Goal: Task Accomplishment & Management: Complete application form

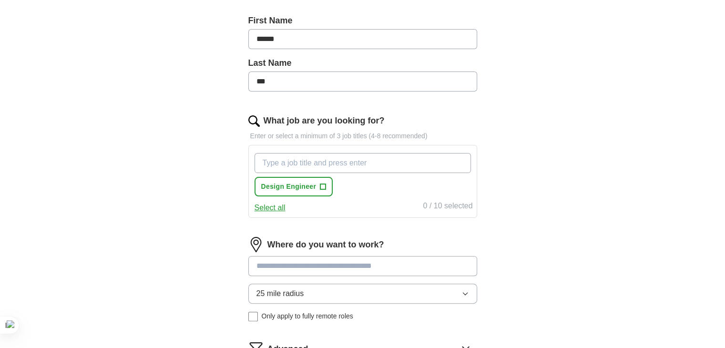
scroll to position [218, 0]
click at [343, 159] on input "What job are you looking for?" at bounding box center [362, 162] width 216 height 20
type input "Tekla Draftsman"
click at [326, 159] on input "Tekla Draftsman" at bounding box center [362, 162] width 216 height 20
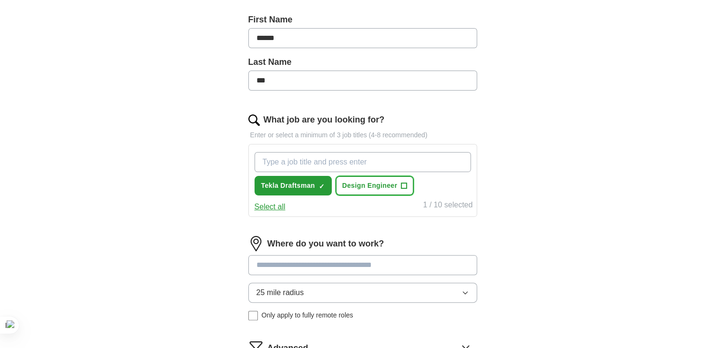
click at [403, 184] on span "+" at bounding box center [404, 186] width 6 height 8
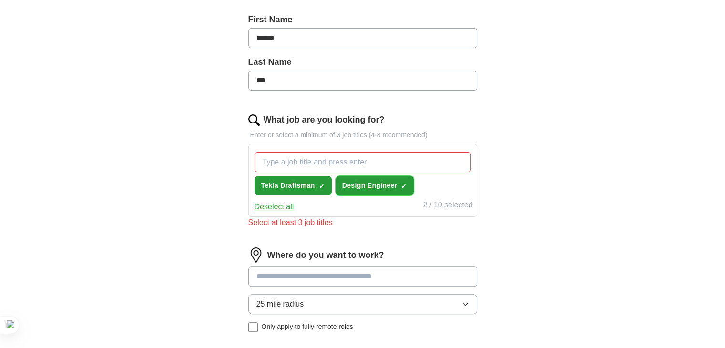
click at [0, 0] on span "×" at bounding box center [0, 0] width 0 height 0
click at [423, 183] on div "Tekla Draftsman ✓ × Design Engineer +" at bounding box center [362, 173] width 220 height 51
click at [337, 305] on button "25 mile radius" at bounding box center [362, 304] width 229 height 20
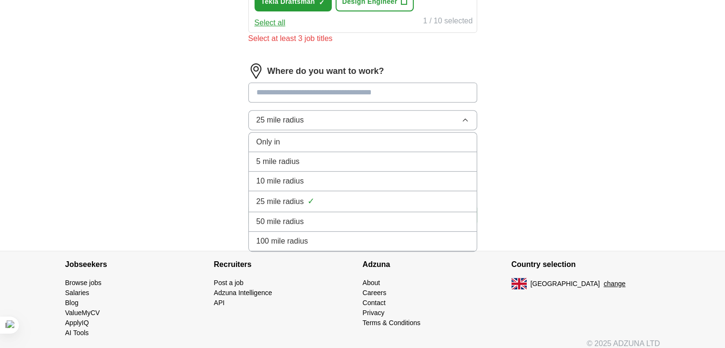
scroll to position [409, 0]
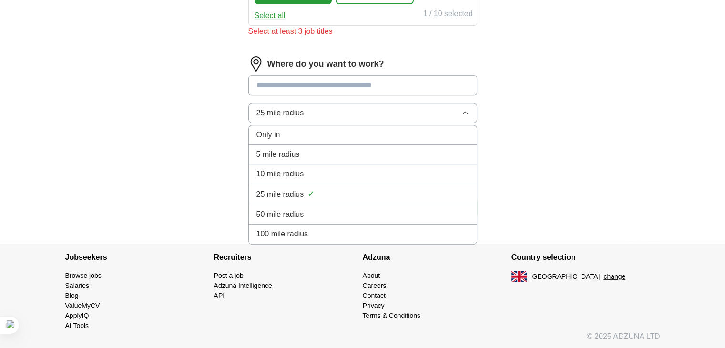
click at [319, 232] on div "100 mile radius" at bounding box center [362, 233] width 212 height 11
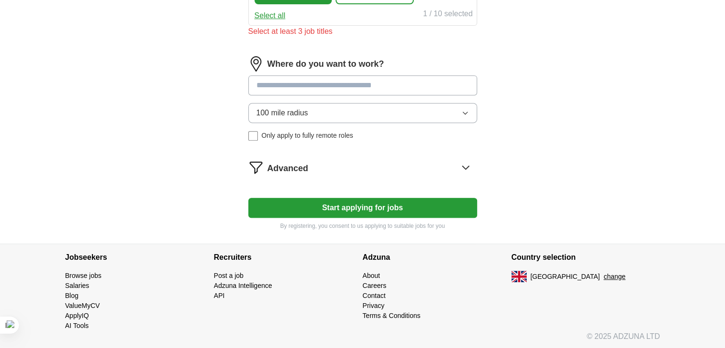
click at [281, 134] on span "Only apply to fully remote roles" at bounding box center [307, 136] width 91 height 10
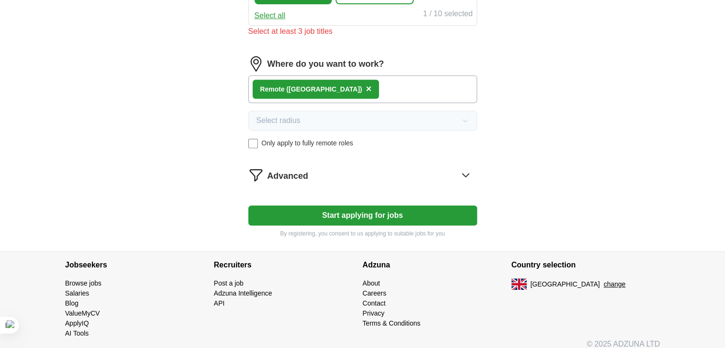
click at [346, 212] on button "Start applying for jobs" at bounding box center [362, 215] width 229 height 20
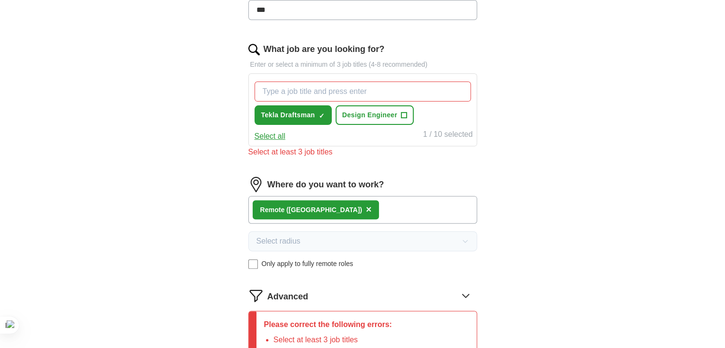
scroll to position [288, 0]
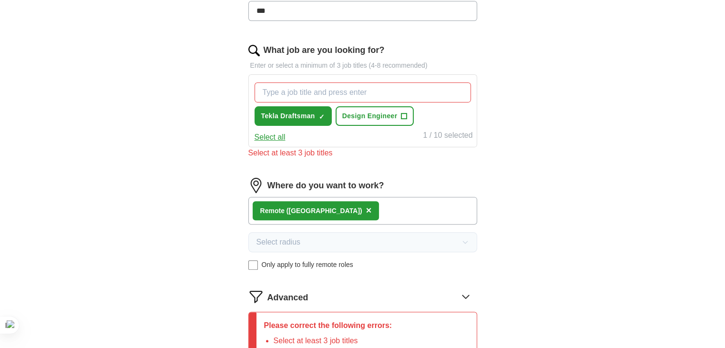
click at [319, 94] on input "What job are you looking for?" at bounding box center [362, 92] width 216 height 20
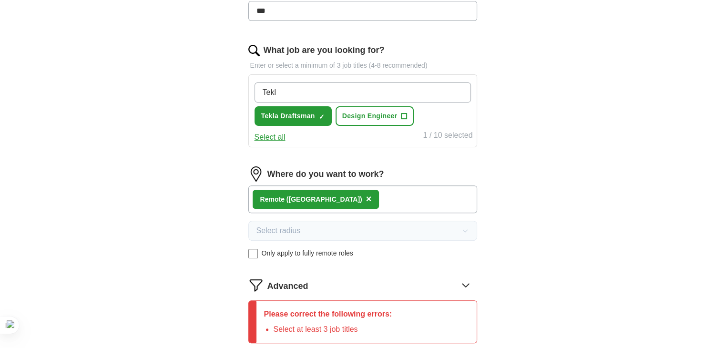
type input "Tekla"
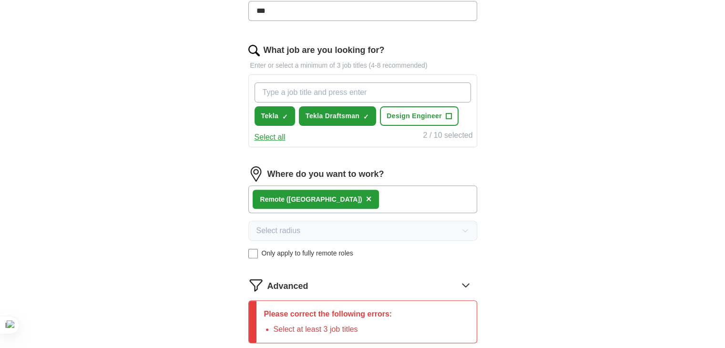
click at [309, 83] on input "What job are you looking for?" at bounding box center [362, 92] width 216 height 20
click at [310, 96] on input "What job are you looking for?" at bounding box center [362, 92] width 216 height 20
type input "s"
type input "Shop drawing"
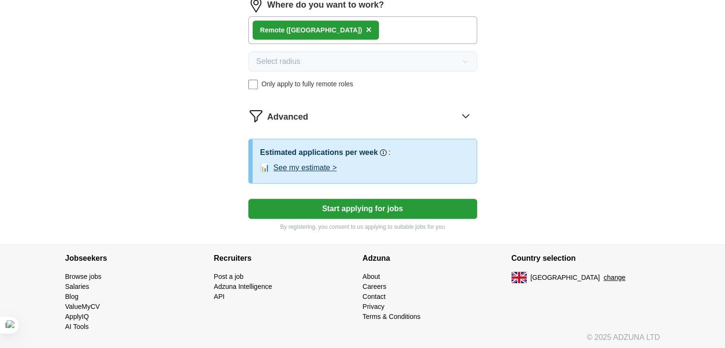
click at [405, 208] on button "Start applying for jobs" at bounding box center [362, 209] width 229 height 20
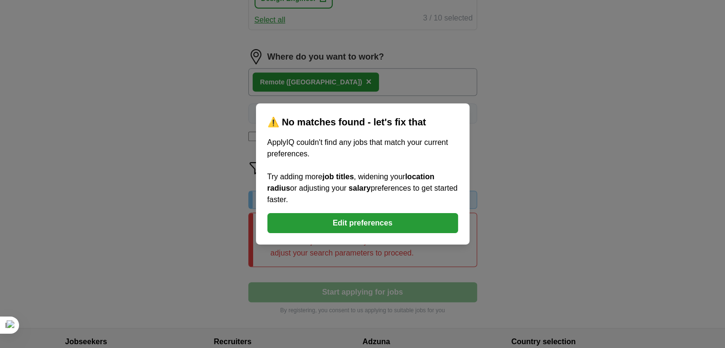
scroll to position [480, 0]
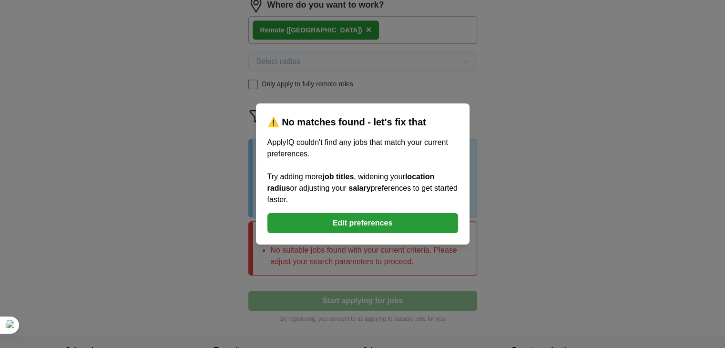
click at [401, 220] on button "Edit preferences" at bounding box center [362, 223] width 191 height 20
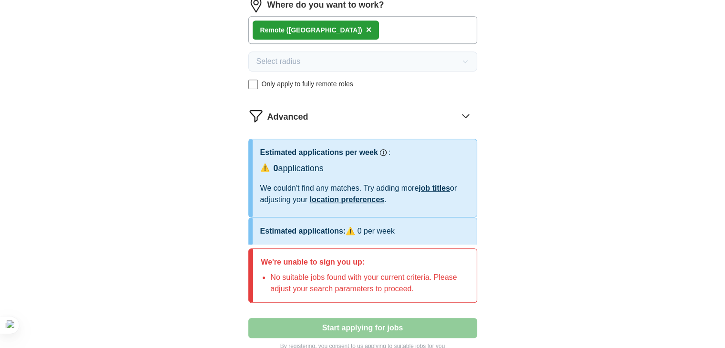
scroll to position [0, 0]
